Goal: Task Accomplishment & Management: Use online tool/utility

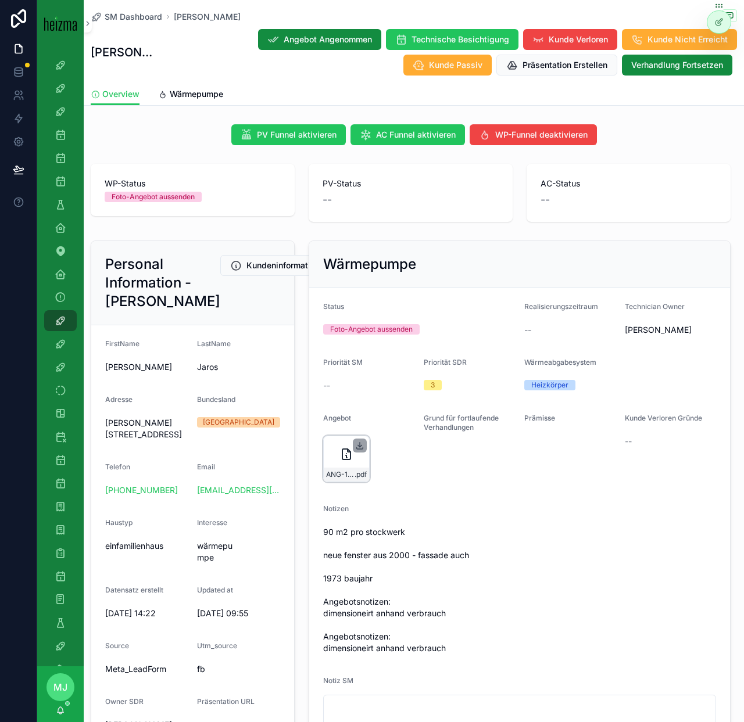
click at [360, 445] on icon "scrollable content" at bounding box center [359, 445] width 9 height 9
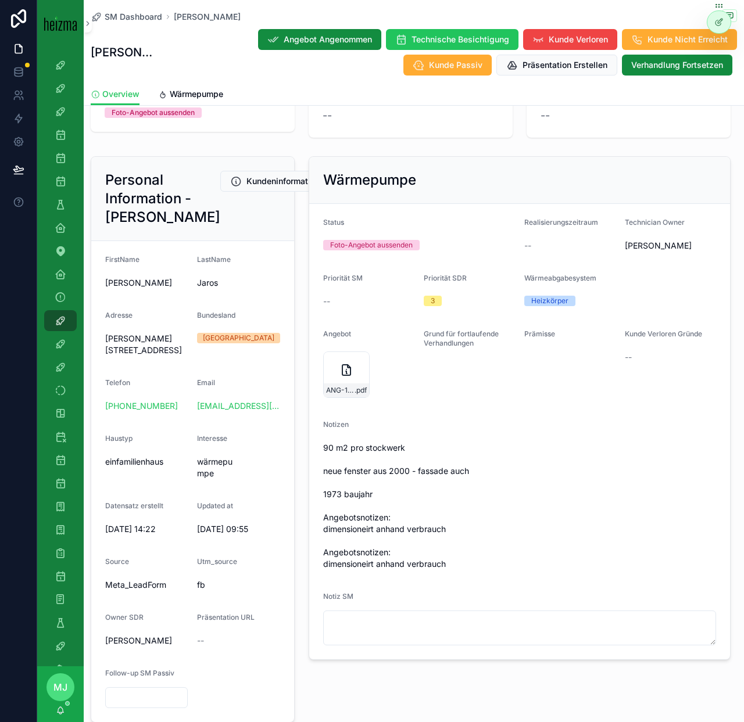
scroll to position [98, 0]
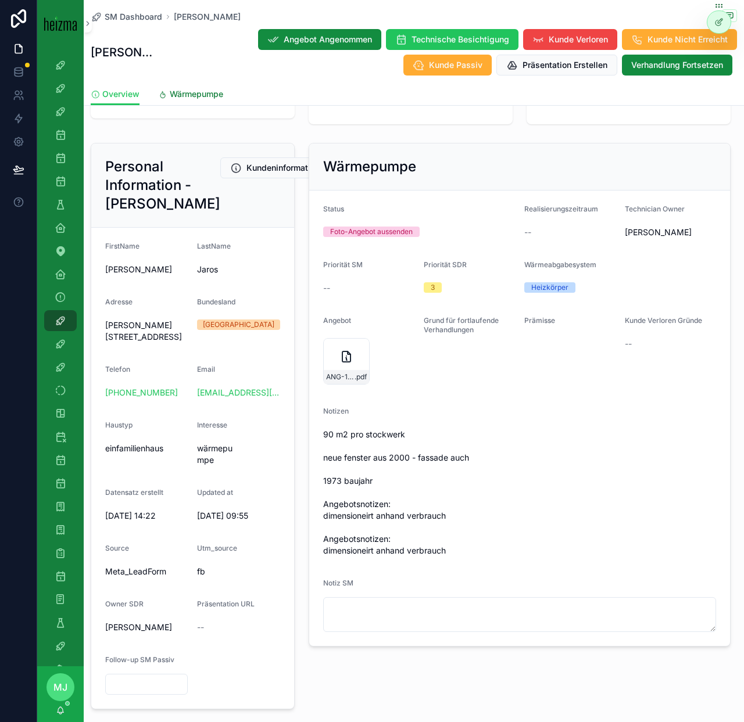
click at [211, 92] on span "Wärmepumpe" at bounding box center [196, 94] width 53 height 12
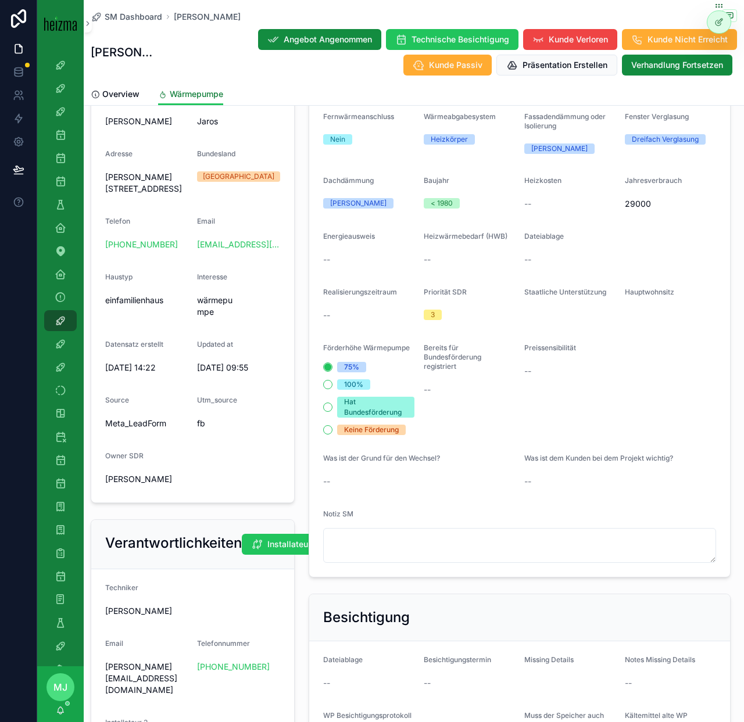
scroll to position [584, 0]
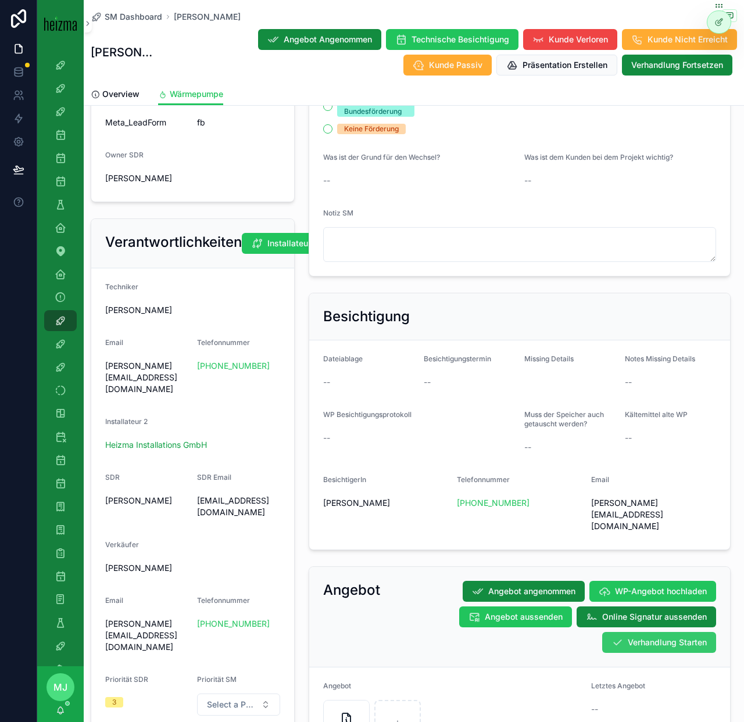
click at [623, 632] on button "Verhandlung Starten" at bounding box center [659, 642] width 114 height 21
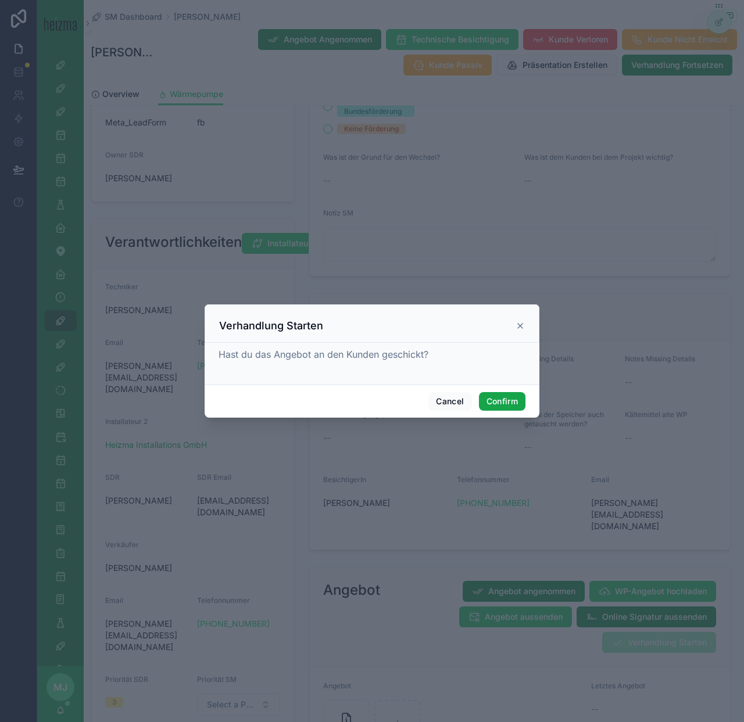
click at [514, 408] on button "Confirm" at bounding box center [502, 401] width 46 height 19
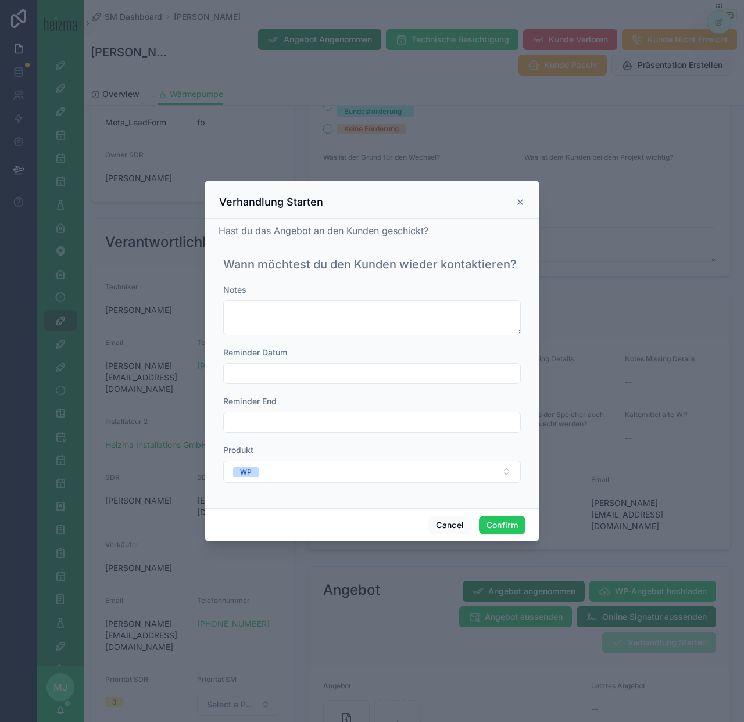
click at [377, 374] on input "text" at bounding box center [372, 373] width 296 height 16
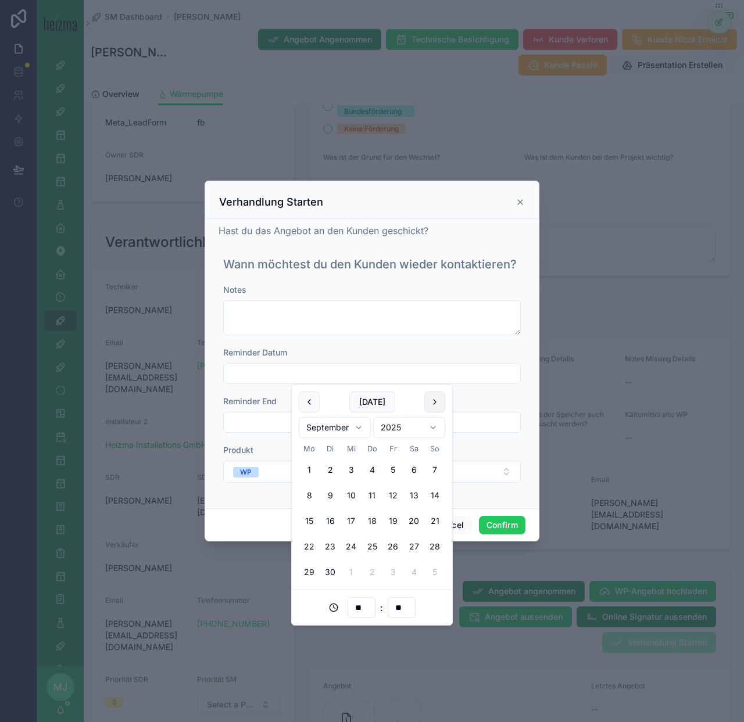
click at [437, 405] on button at bounding box center [434, 402] width 21 height 21
click at [315, 497] on button "6" at bounding box center [309, 495] width 21 height 21
type input "**********"
click at [494, 521] on button "Confirm" at bounding box center [502, 525] width 46 height 19
